Goal: Information Seeking & Learning: Learn about a topic

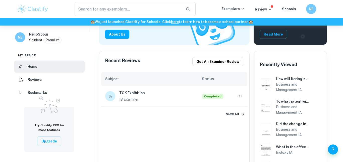
scroll to position [82, 0]
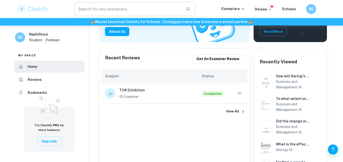
click at [139, 6] on input "text" at bounding box center [128, 9] width 107 height 14
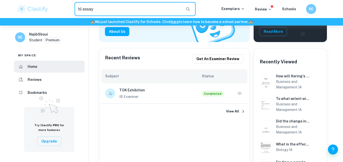
type input "hl essay"
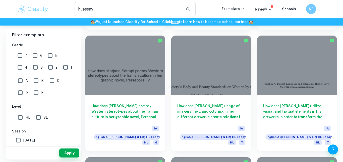
scroll to position [387, 0]
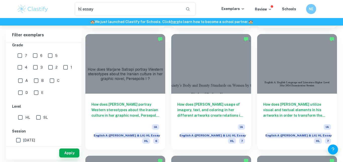
click at [45, 69] on input "2" at bounding box center [50, 68] width 10 height 10
checkbox input "true"
click at [64, 154] on button "Apply" at bounding box center [69, 153] width 20 height 9
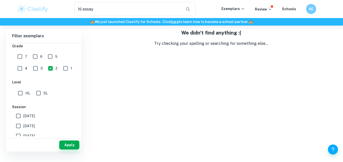
scroll to position [14, 0]
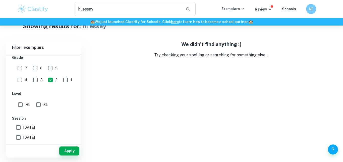
click at [30, 77] on input "3" at bounding box center [35, 80] width 10 height 10
checkbox input "true"
click at [72, 150] on button "Apply" at bounding box center [69, 151] width 20 height 9
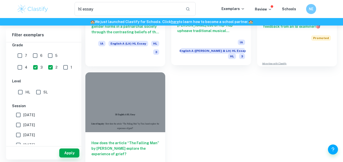
scroll to position [119, 0]
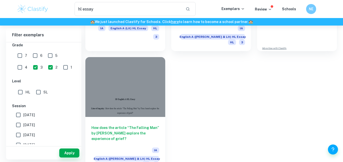
click at [60, 69] on input "1" at bounding box center [65, 68] width 10 height 10
checkbox input "true"
click at [73, 155] on button "Apply" at bounding box center [69, 153] width 20 height 9
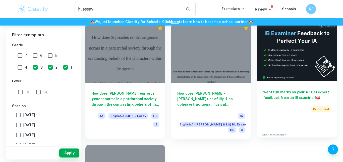
scroll to position [31, 0]
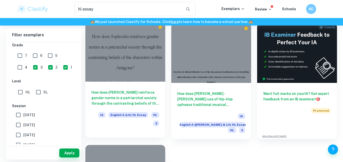
click at [151, 71] on div at bounding box center [125, 52] width 80 height 60
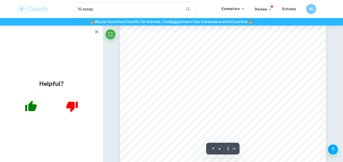
scroll to position [345, 0]
drag, startPoint x: 180, startPoint y: 41, endPoint x: 200, endPoint y: 44, distance: 20.6
click at [200, 44] on div "within the homes. This lack of agency is attributed to the sensitive trait that…" at bounding box center [223, 120] width 206 height 266
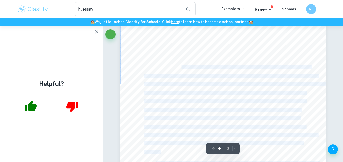
click at [200, 44] on div "within the homes. This lack of agency is attributed to the sensitive trait that…" at bounding box center [223, 120] width 206 height 266
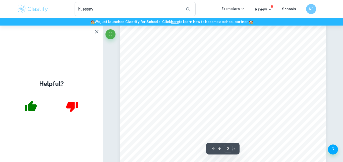
scroll to position [347, 0]
click at [185, 87] on div "within the homes. This lack of agency is attributed to the sensitive trait that…" at bounding box center [223, 119] width 206 height 266
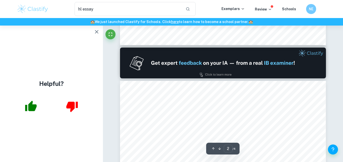
type input "1"
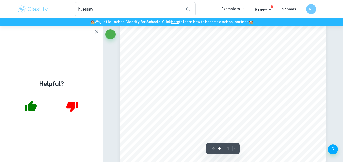
scroll to position [139, 0]
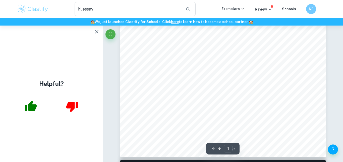
click at [99, 30] on icon "button" at bounding box center [97, 32] width 6 height 6
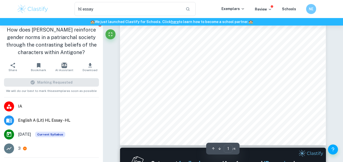
scroll to position [2, 0]
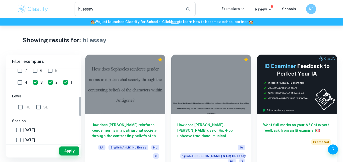
scroll to position [90, 0]
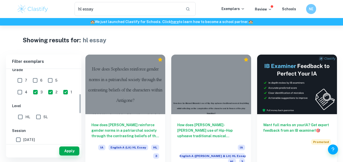
click at [30, 92] on input "3" at bounding box center [35, 92] width 10 height 10
checkbox input "false"
click at [45, 92] on input "2" at bounding box center [50, 92] width 10 height 10
checkbox input "false"
click at [60, 92] on input "1" at bounding box center [65, 92] width 10 height 10
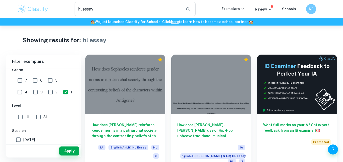
checkbox input "false"
click at [21, 78] on input "7" at bounding box center [20, 81] width 10 height 10
checkbox input "true"
click at [71, 153] on button "Apply" at bounding box center [69, 151] width 20 height 9
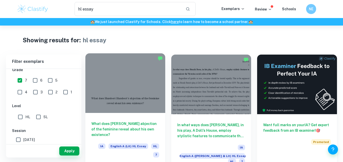
click at [143, 66] on div at bounding box center [125, 83] width 80 height 60
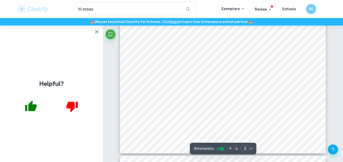
scroll to position [446, 0]
type input "3"
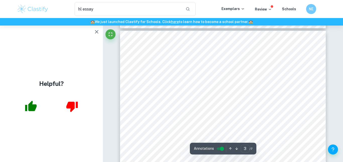
scroll to position [571, 0]
